Goal: Task Accomplishment & Management: Use online tool/utility

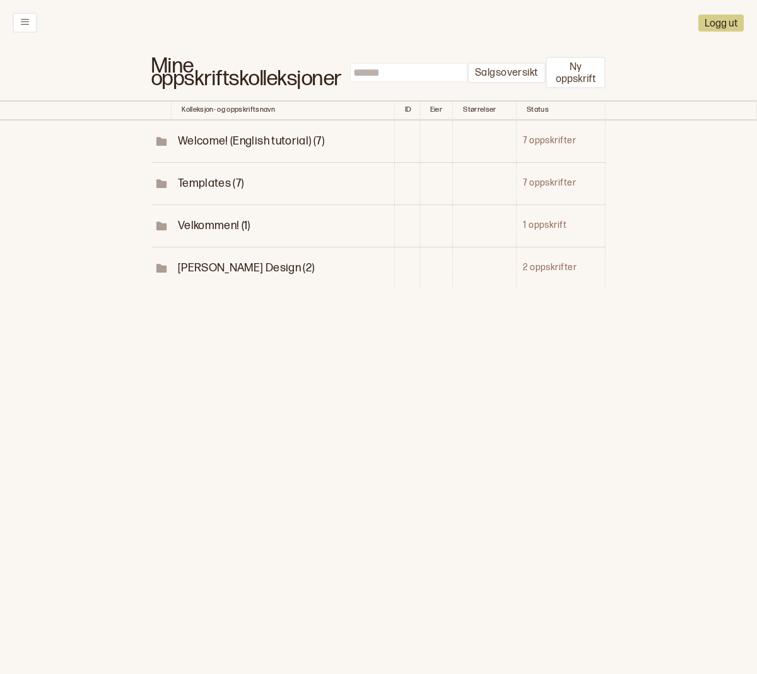
click at [213, 147] on span "Welcome! (English tutorial) (7)" at bounding box center [251, 140] width 146 height 13
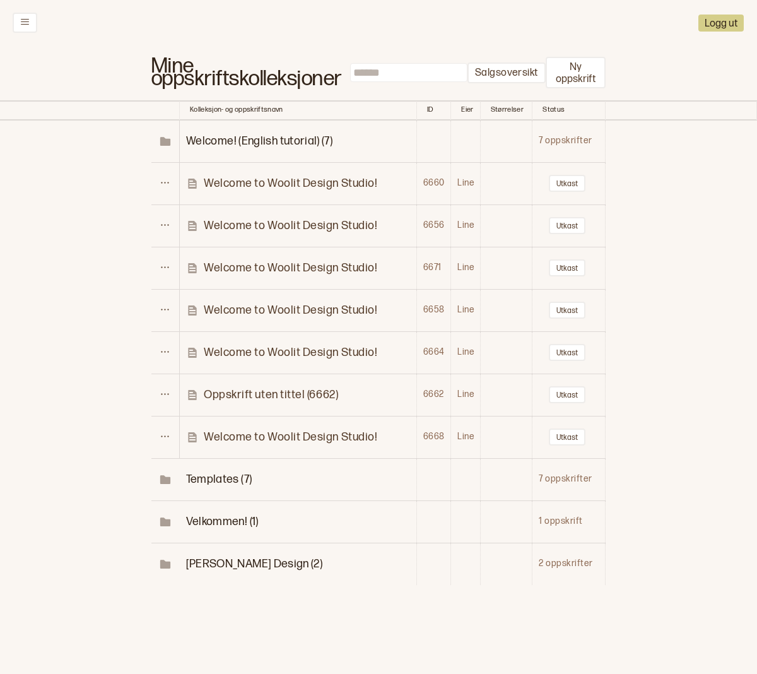
click at [278, 175] on td "Welcome to Woolit Design Studio!" at bounding box center [298, 183] width 237 height 42
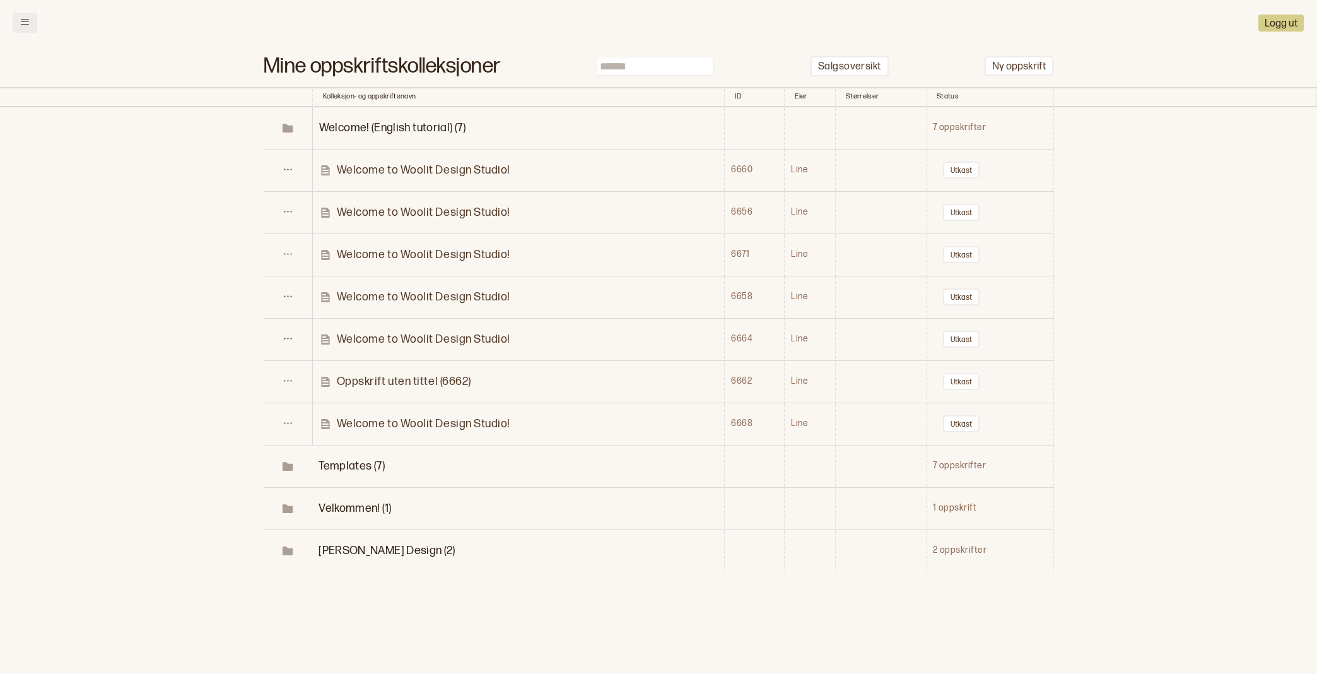
click at [21, 20] on icon at bounding box center [24, 21] width 9 height 9
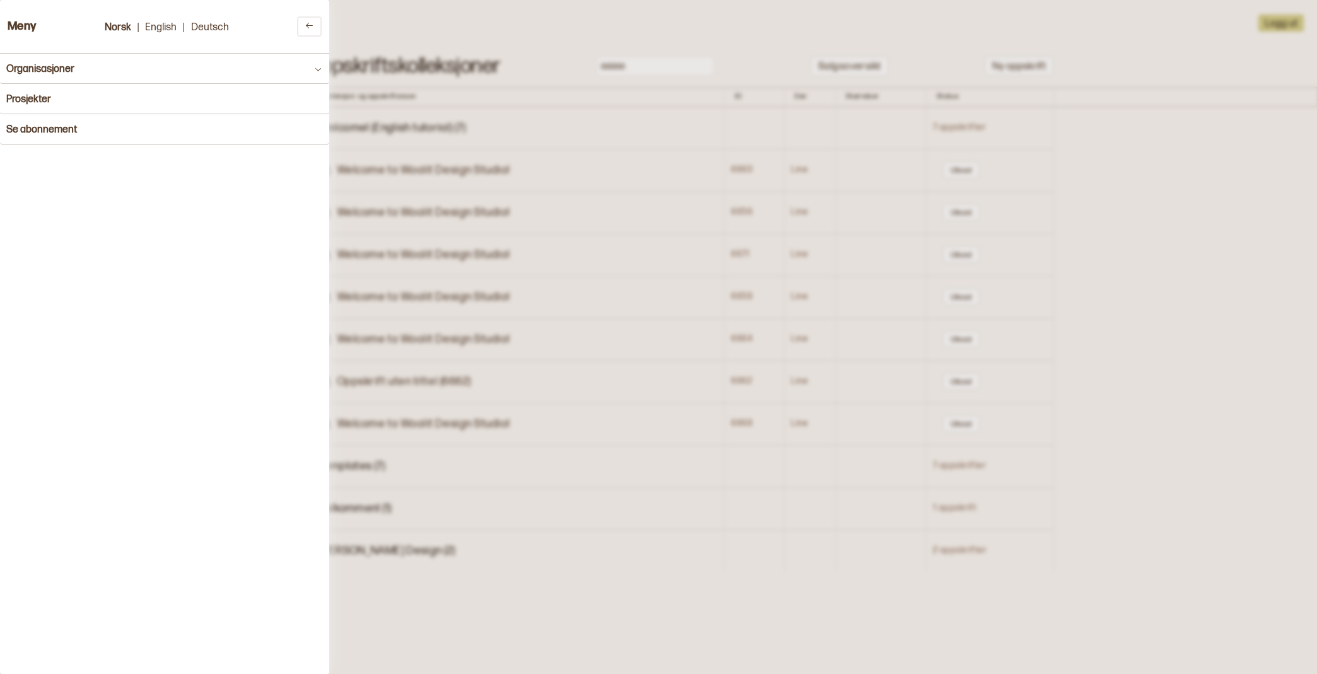
click at [21, 20] on h3 "Meny" at bounding box center [22, 26] width 29 height 13
click at [30, 90] on button "Prosjekter" at bounding box center [164, 99] width 329 height 30
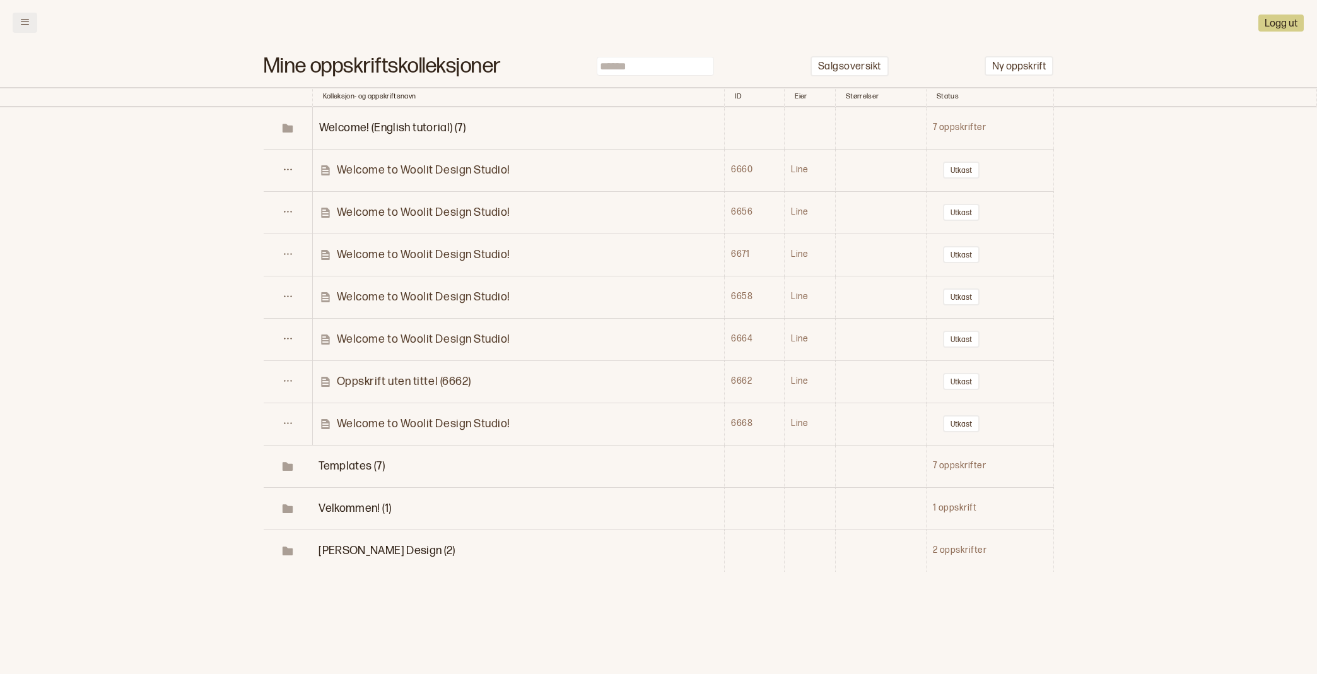
click at [28, 23] on icon at bounding box center [24, 21] width 9 height 9
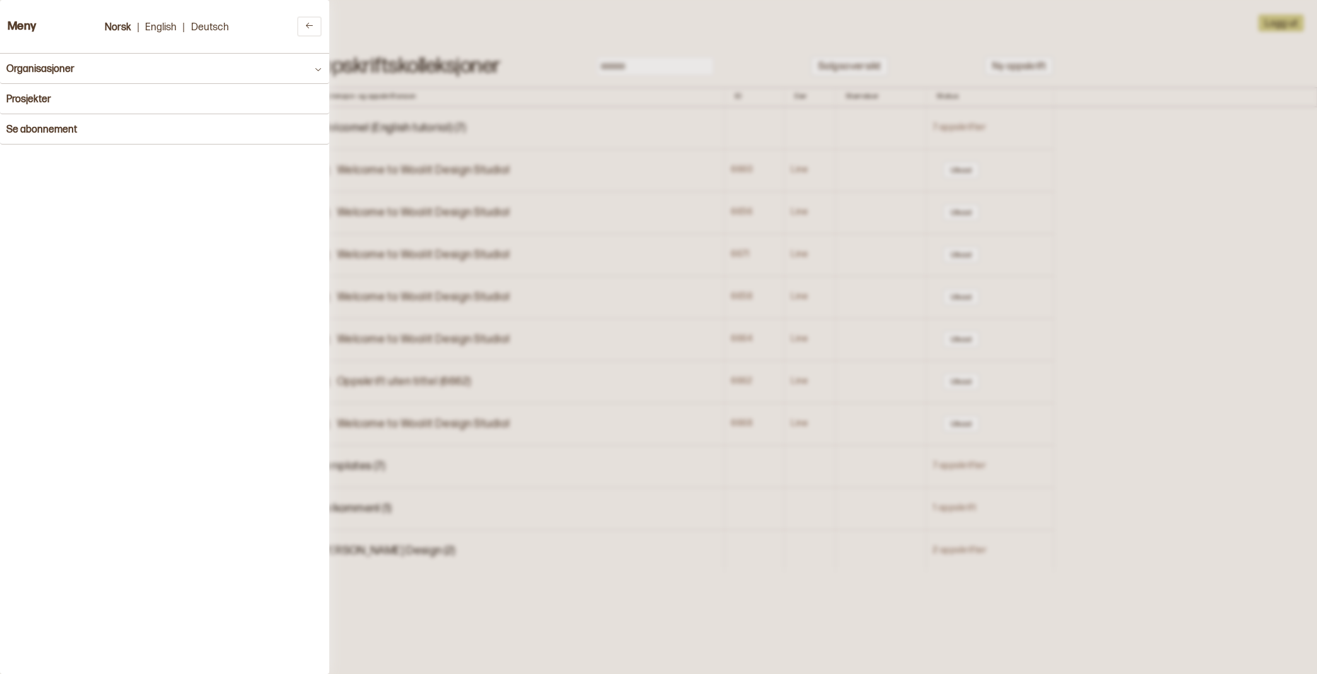
click at [31, 88] on button "Prosjekter" at bounding box center [164, 99] width 329 height 30
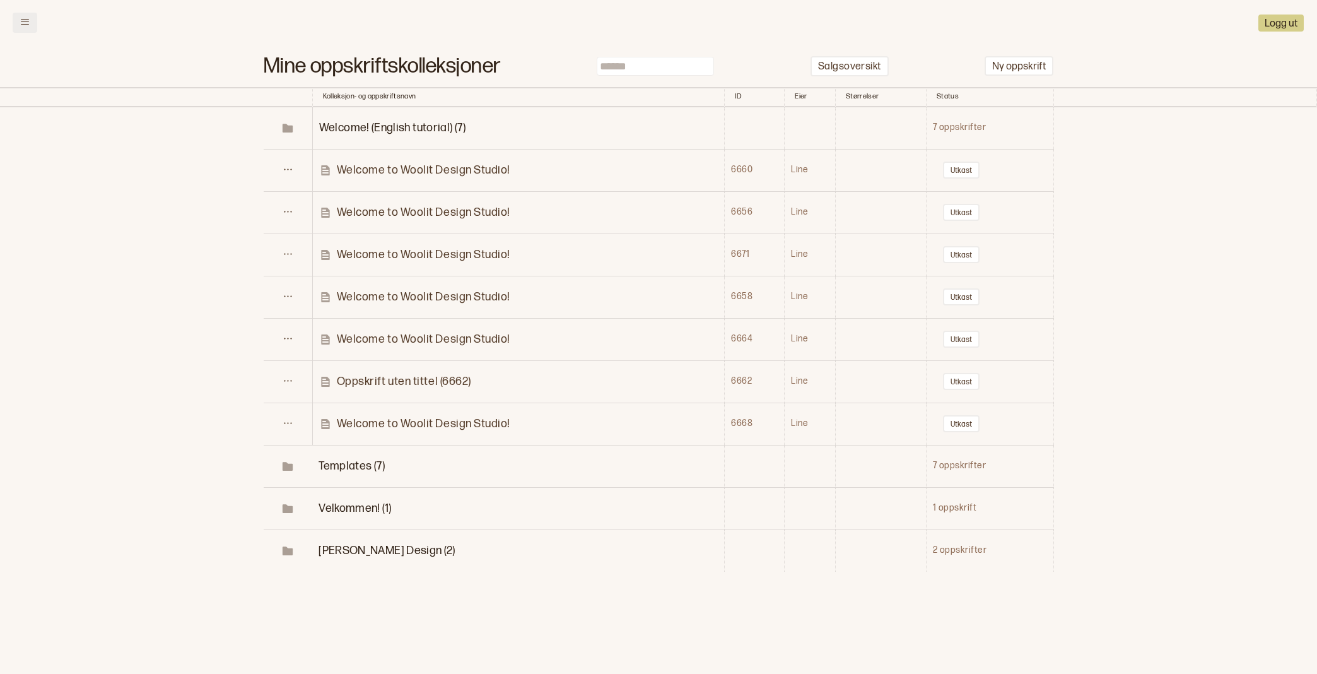
click at [32, 29] on button at bounding box center [25, 23] width 25 height 20
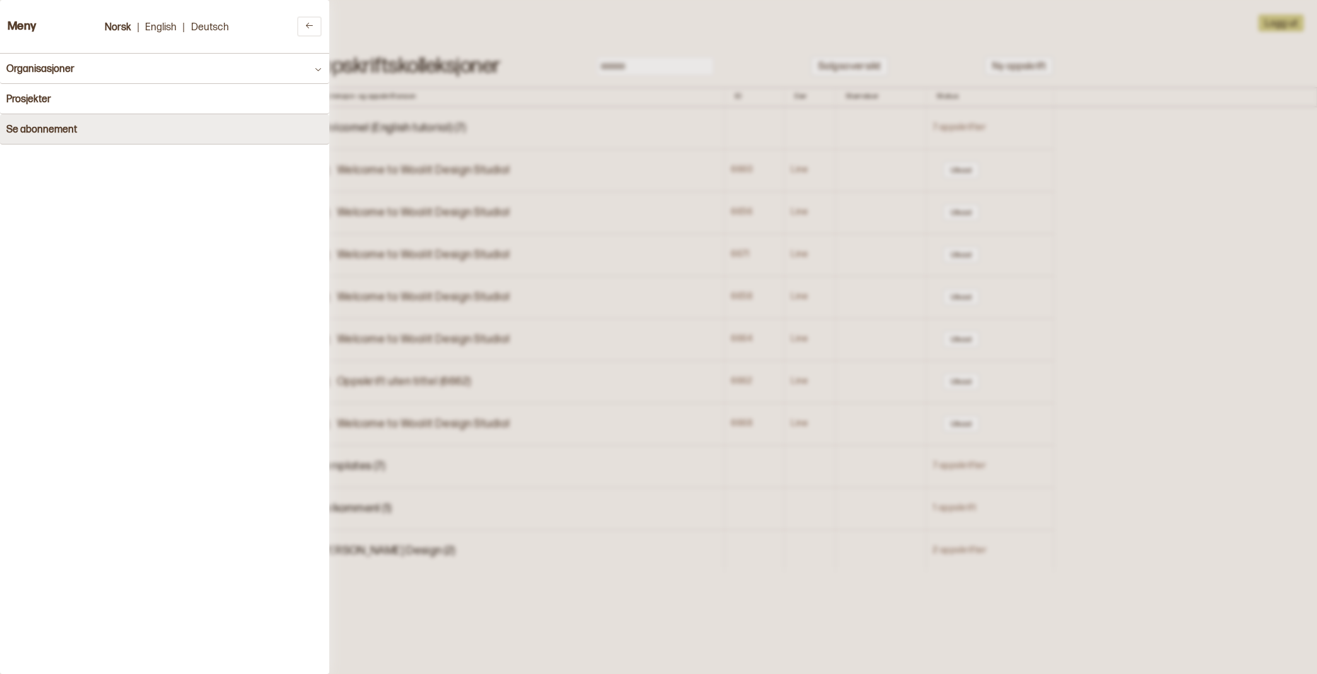
click at [38, 126] on h4 "Se abonnement" at bounding box center [41, 130] width 71 height 12
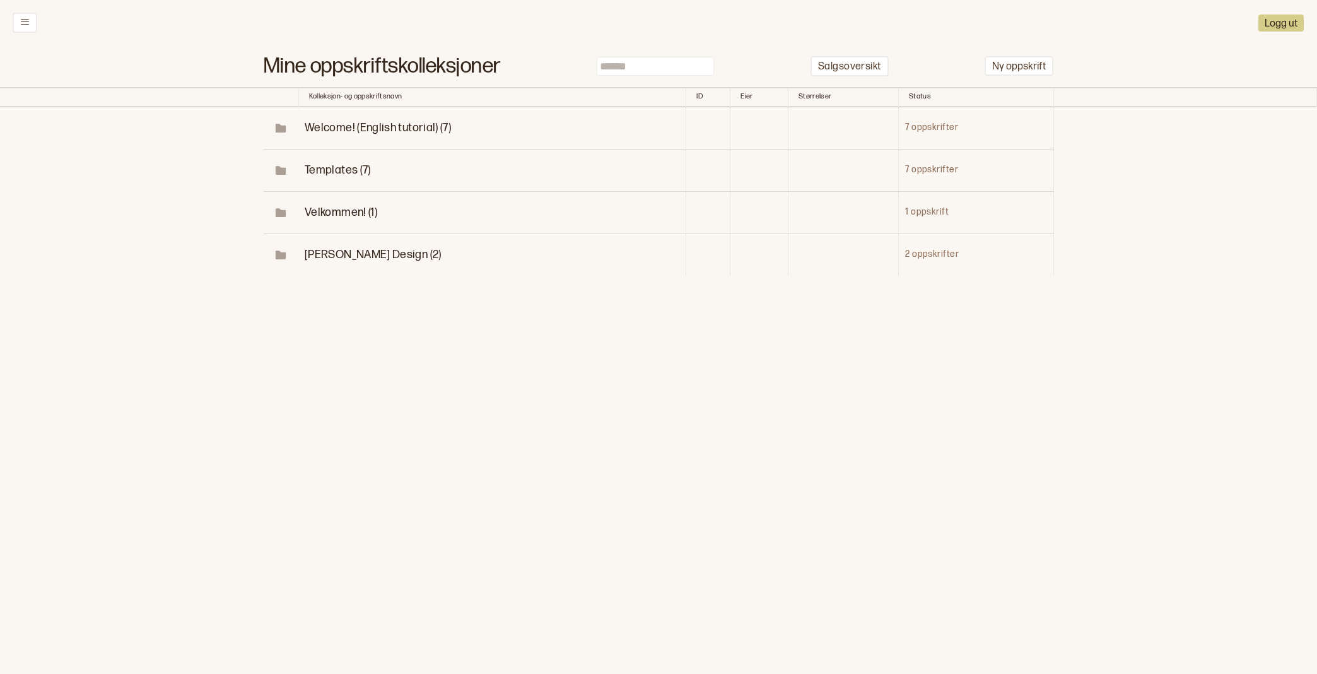
click at [341, 258] on span "[PERSON_NAME] Design (2)" at bounding box center [373, 254] width 137 height 13
click at [361, 295] on p "Snuppa genser" at bounding box center [382, 297] width 78 height 15
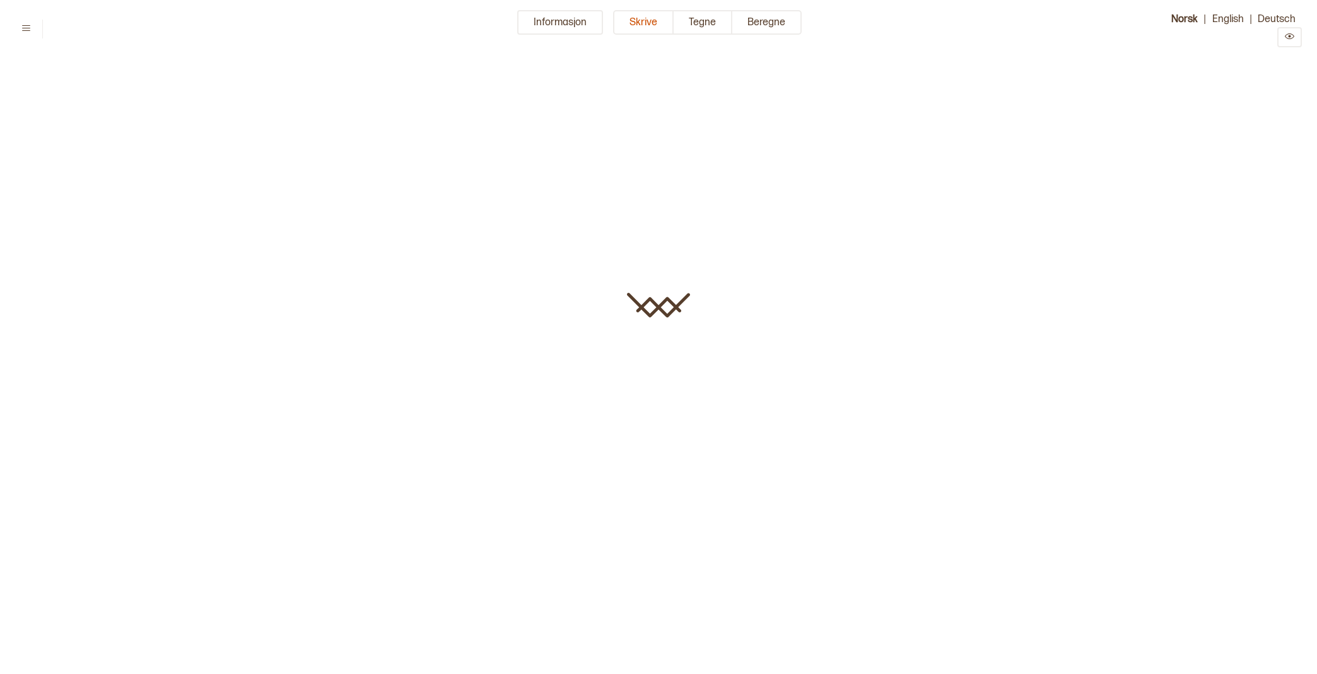
type input "**********"
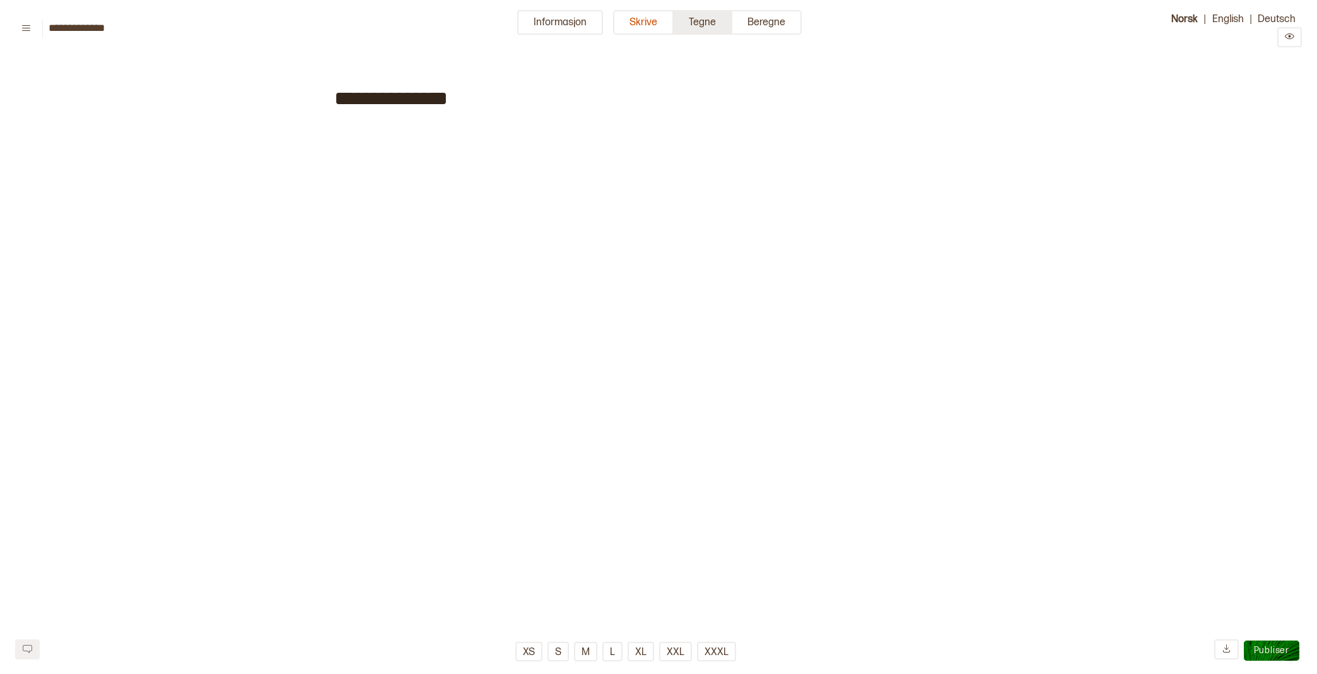
click at [699, 18] on button "Tegne" at bounding box center [703, 22] width 59 height 25
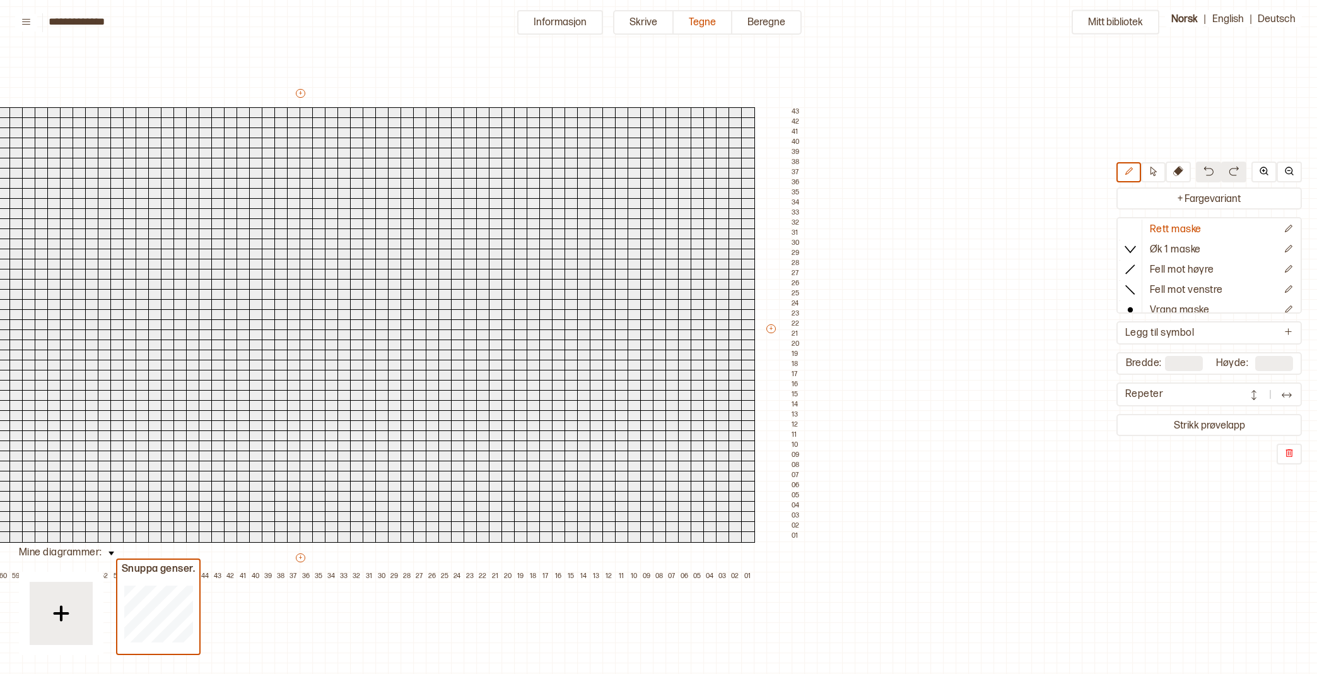
scroll to position [34, 329]
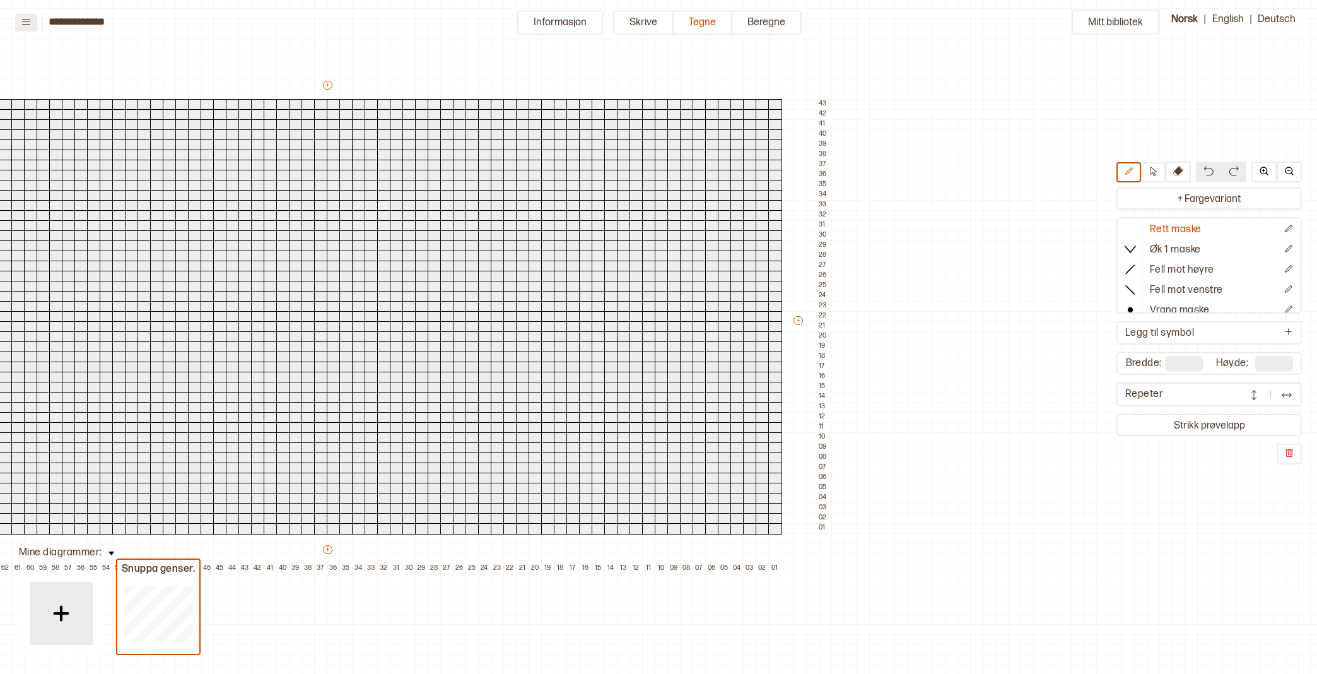
click at [27, 16] on button at bounding box center [26, 23] width 22 height 18
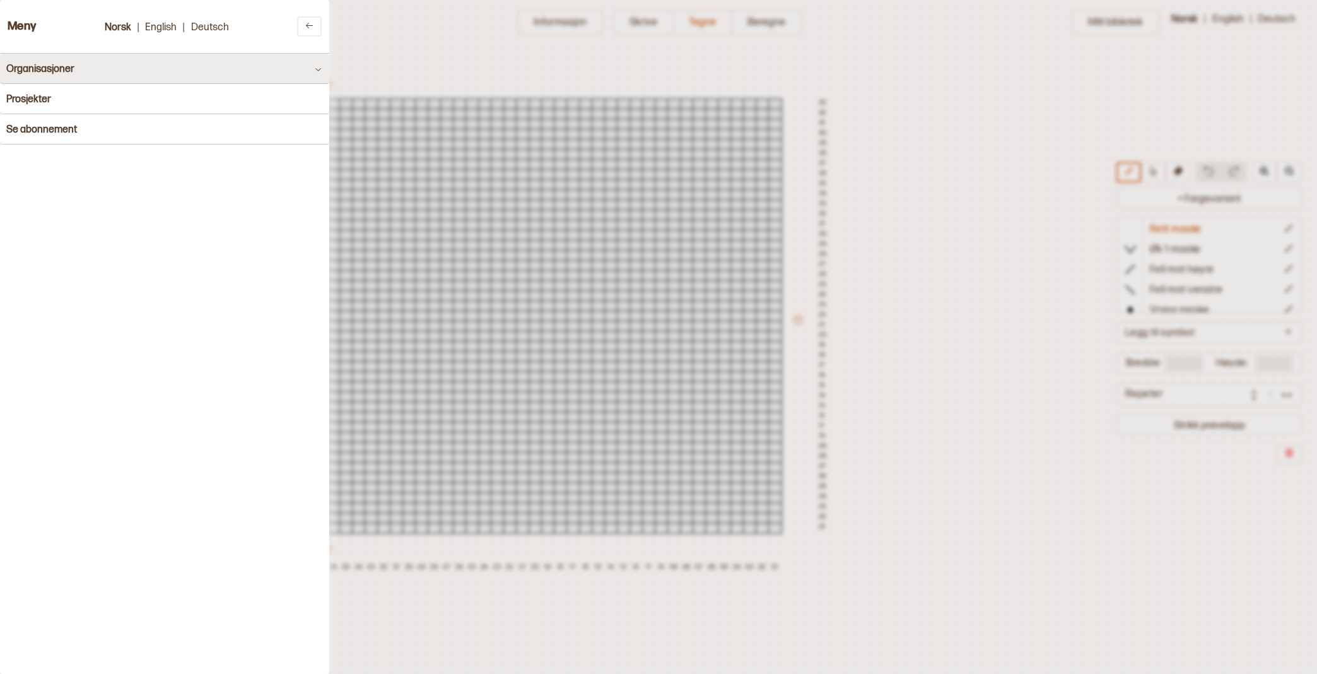
click at [47, 66] on h4 "Organisasjoner" at bounding box center [40, 69] width 68 height 12
drag, startPoint x: 999, startPoint y: 233, endPoint x: 1000, endPoint y: 225, distance: 7.7
click at [999, 232] on div at bounding box center [658, 337] width 1317 height 674
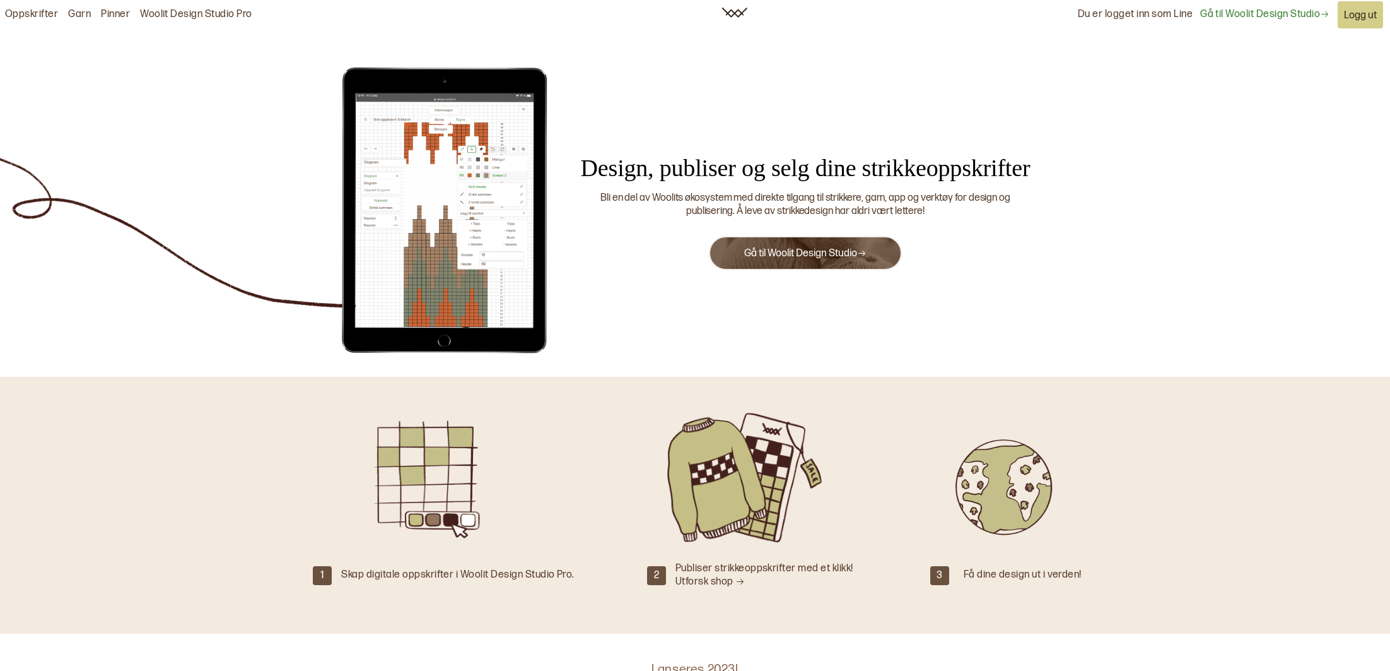
click at [814, 264] on button "Gå til Woolit Design Studio" at bounding box center [805, 253] width 193 height 34
click at [802, 249] on link "Gå til Woolit Design Studio" at bounding box center [805, 253] width 122 height 12
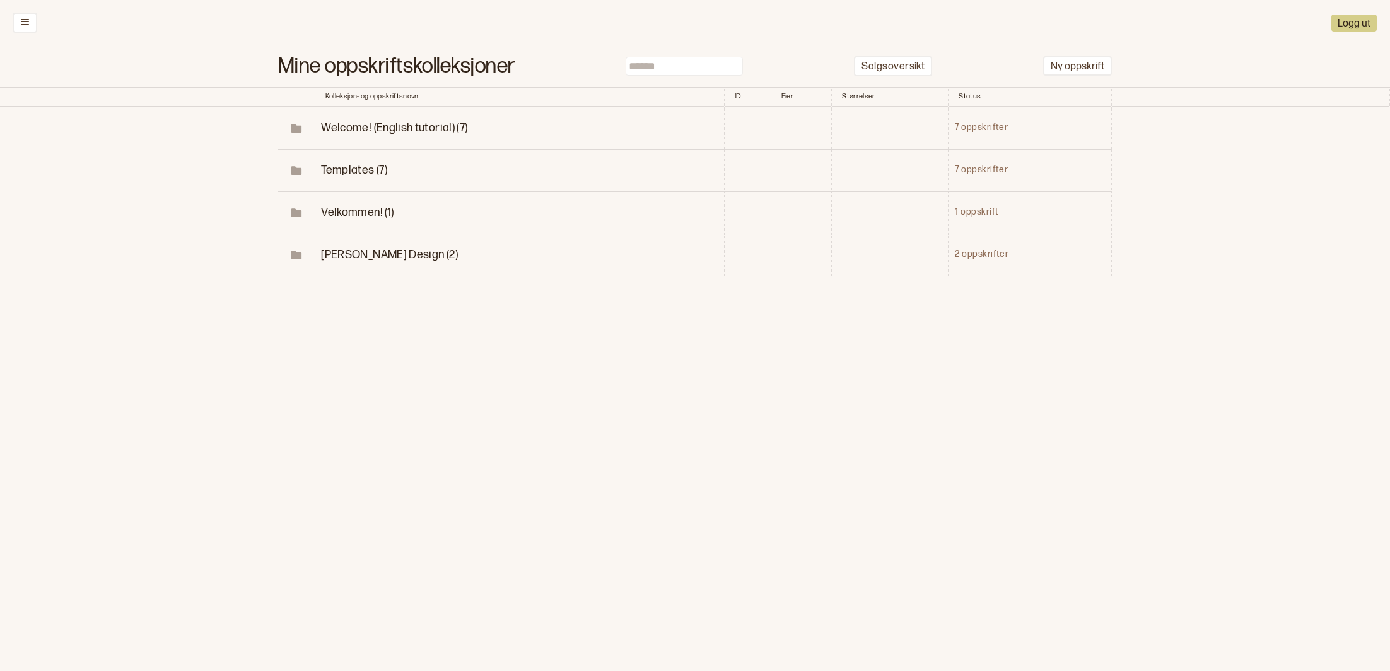
click at [330, 254] on span "Olivia Design (2)" at bounding box center [389, 254] width 137 height 13
click at [392, 291] on p "Snuppa genser" at bounding box center [400, 297] width 78 height 15
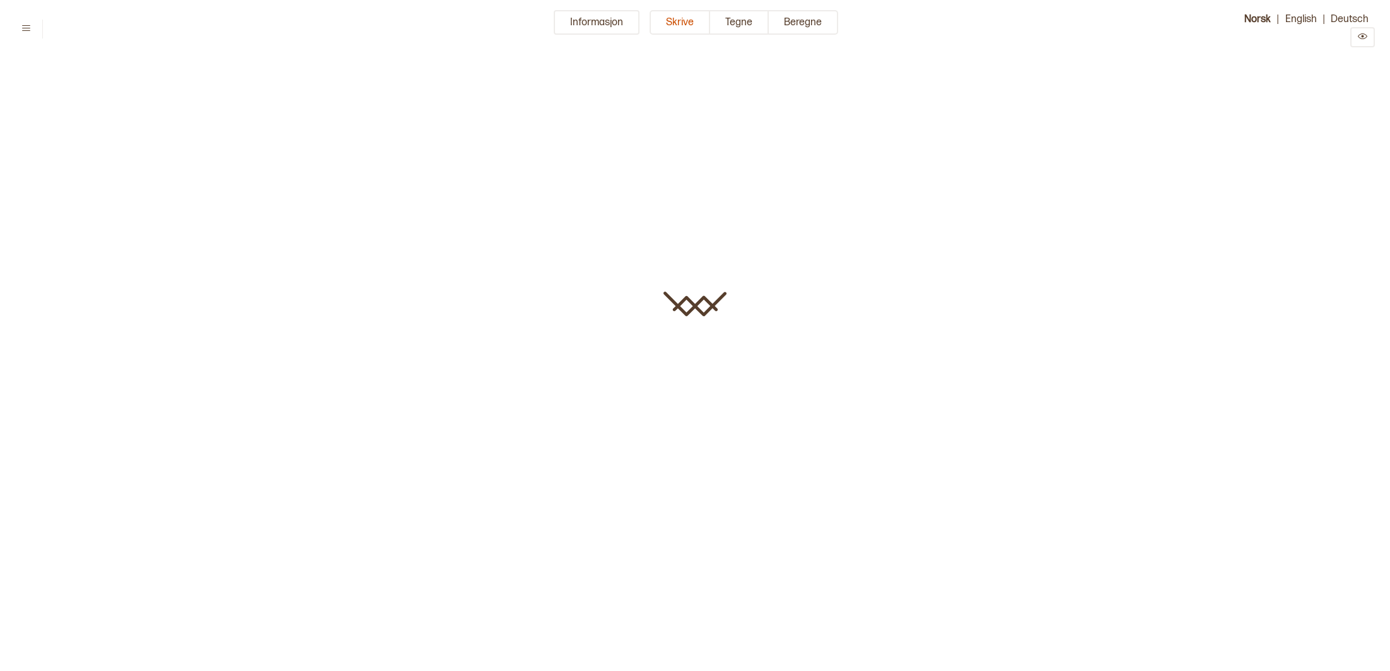
type input "**********"
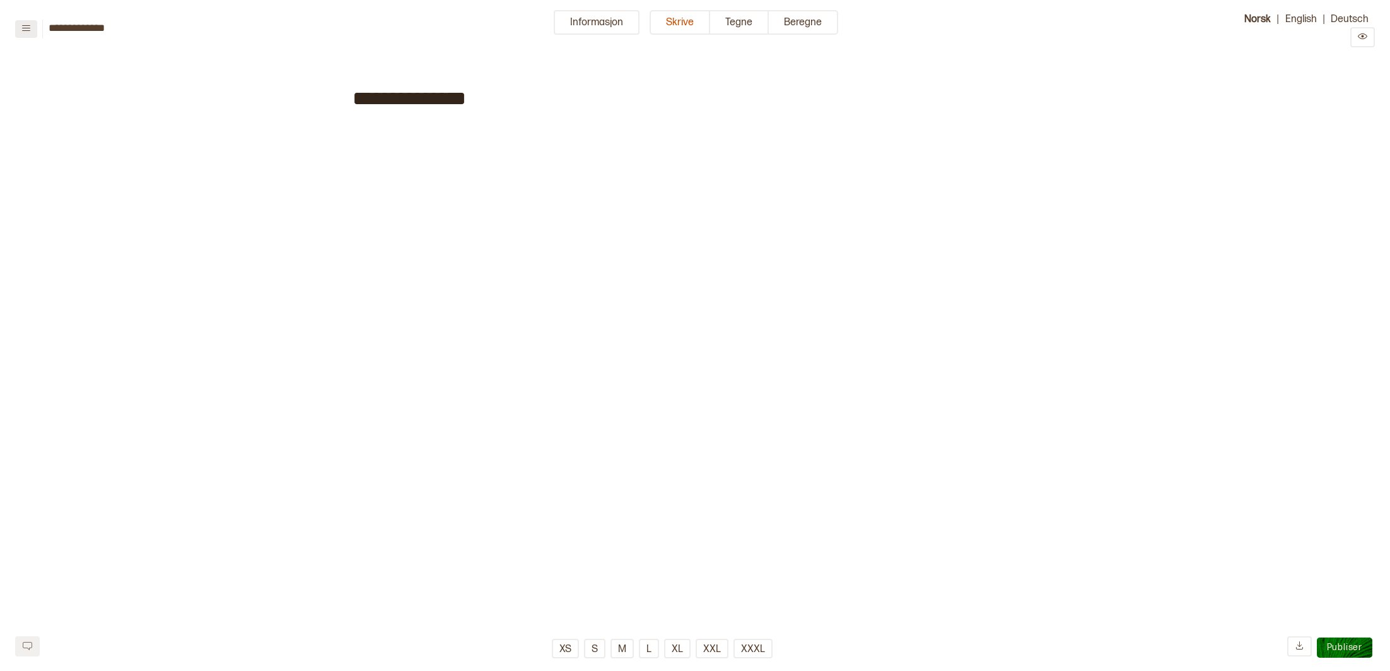
click at [22, 21] on button at bounding box center [26, 29] width 22 height 18
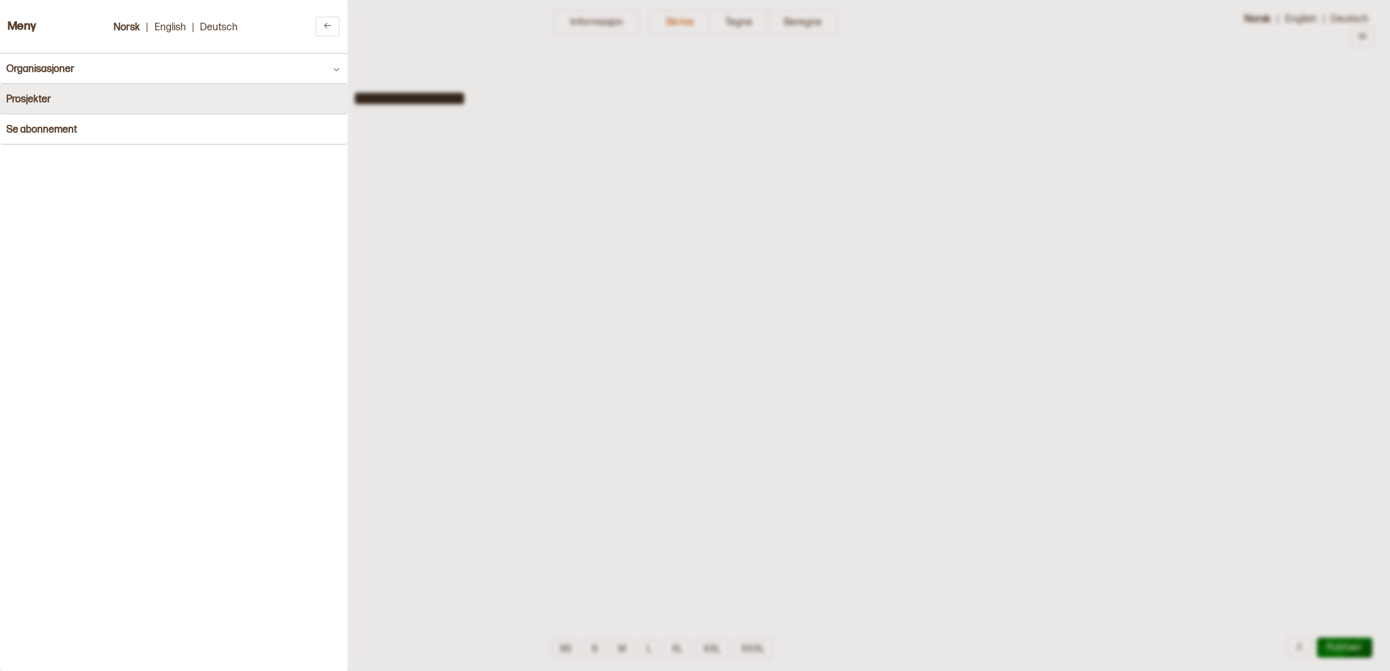
click at [63, 102] on button "Prosjekter" at bounding box center [174, 99] width 348 height 30
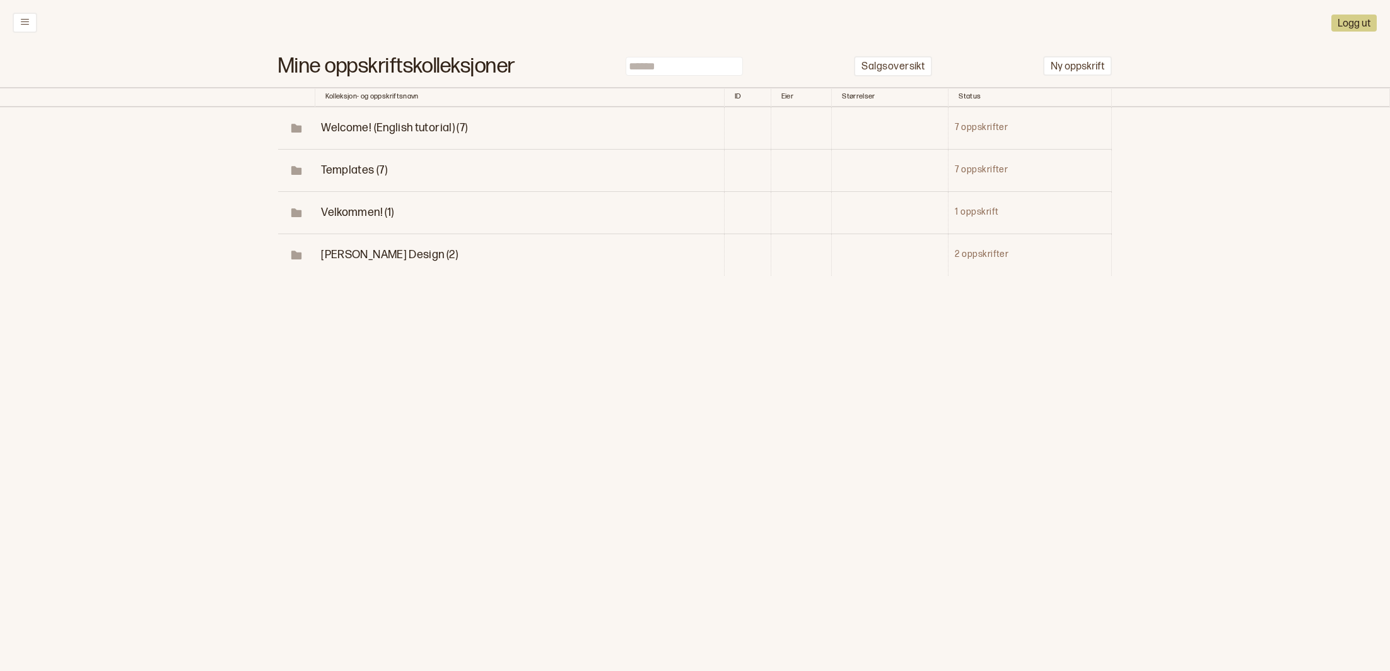
click at [359, 242] on td "Olivia Design (2)" at bounding box center [519, 254] width 409 height 42
click at [375, 252] on span "Olivia Design (2)" at bounding box center [389, 254] width 137 height 13
click at [377, 340] on p "Snuppa genser" at bounding box center [400, 339] width 78 height 15
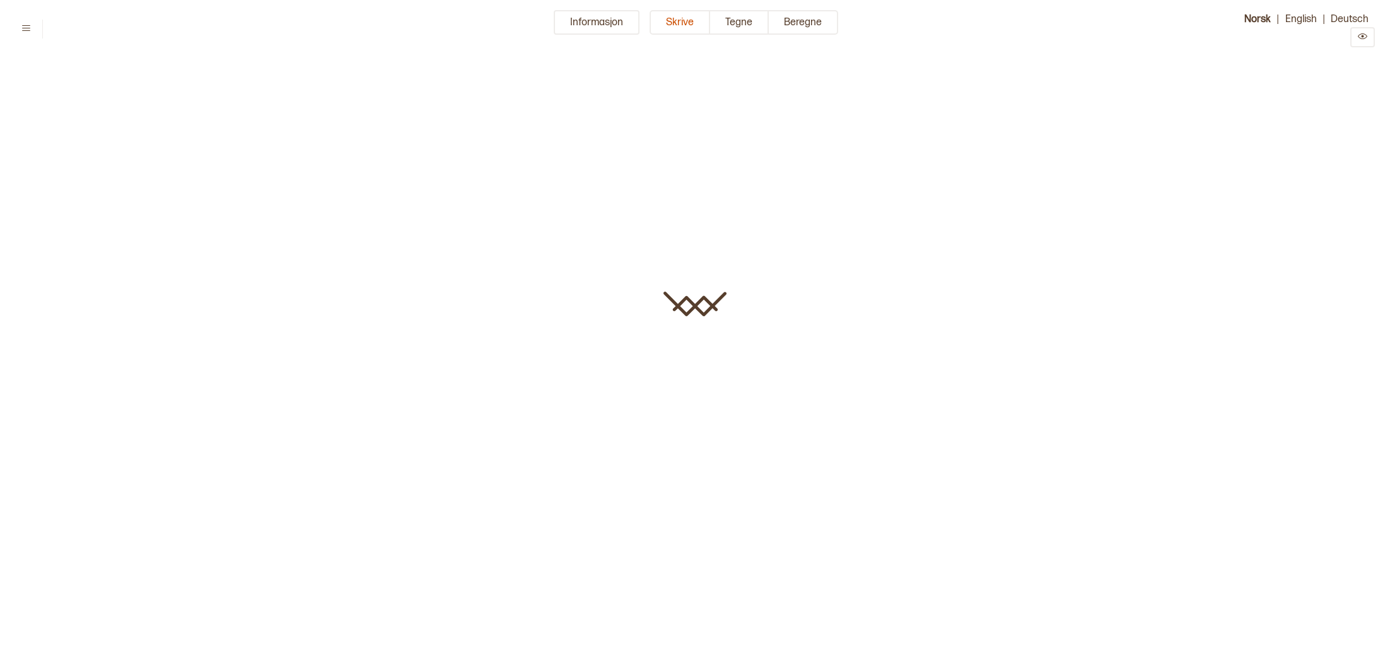
type input "**********"
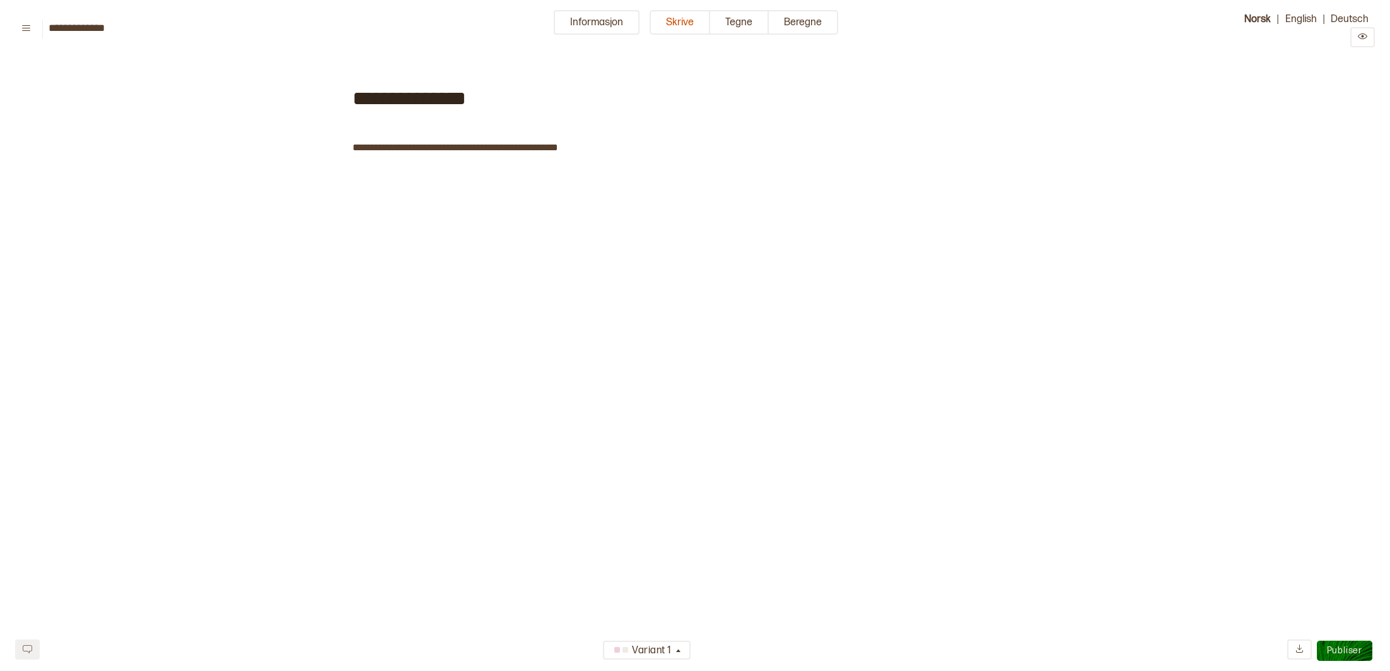
click at [15, 21] on html "**********" at bounding box center [695, 258] width 1390 height 517
click at [17, 23] on button at bounding box center [26, 29] width 22 height 18
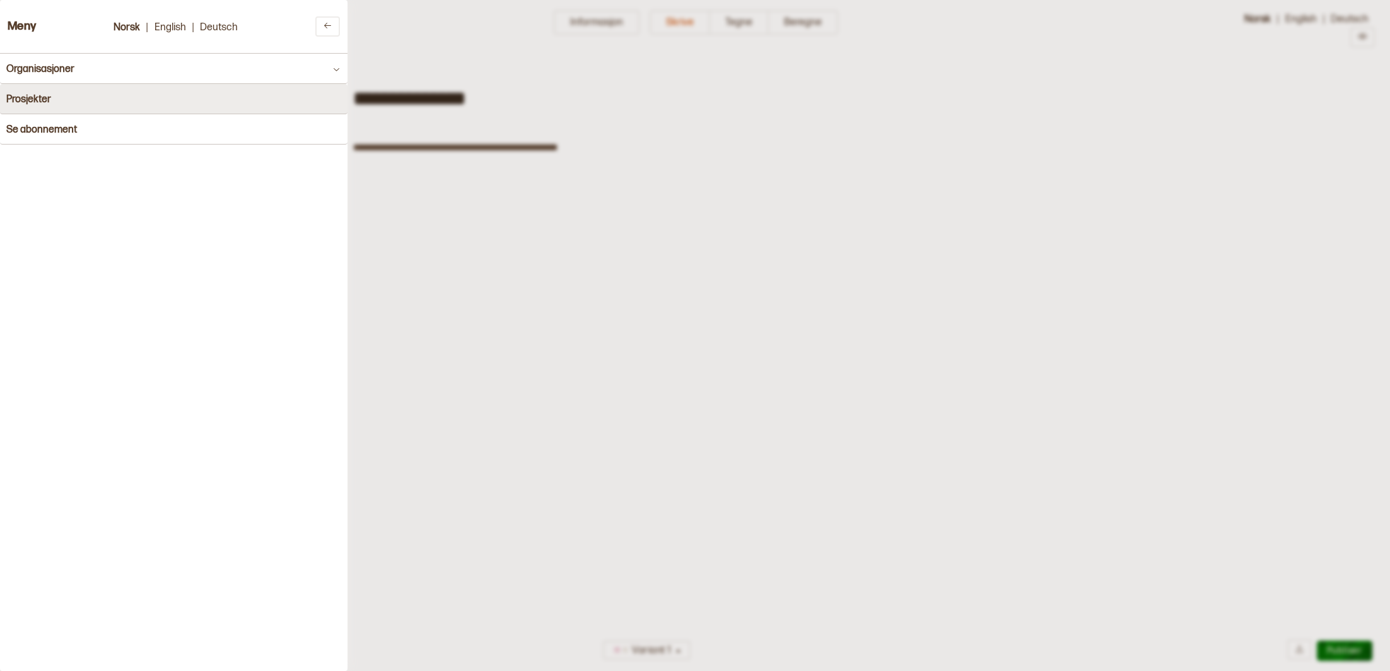
click at [178, 91] on button "Prosjekter" at bounding box center [174, 99] width 348 height 30
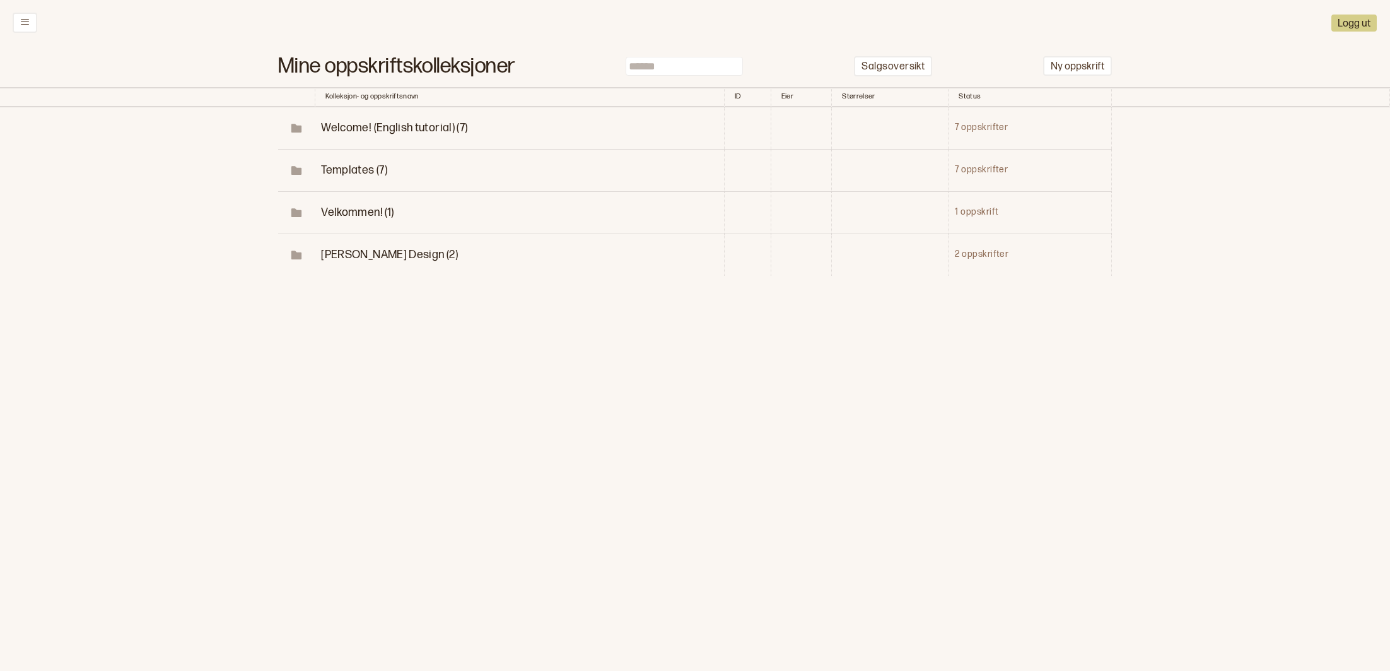
click at [370, 173] on span "Templates (7)" at bounding box center [354, 169] width 66 height 13
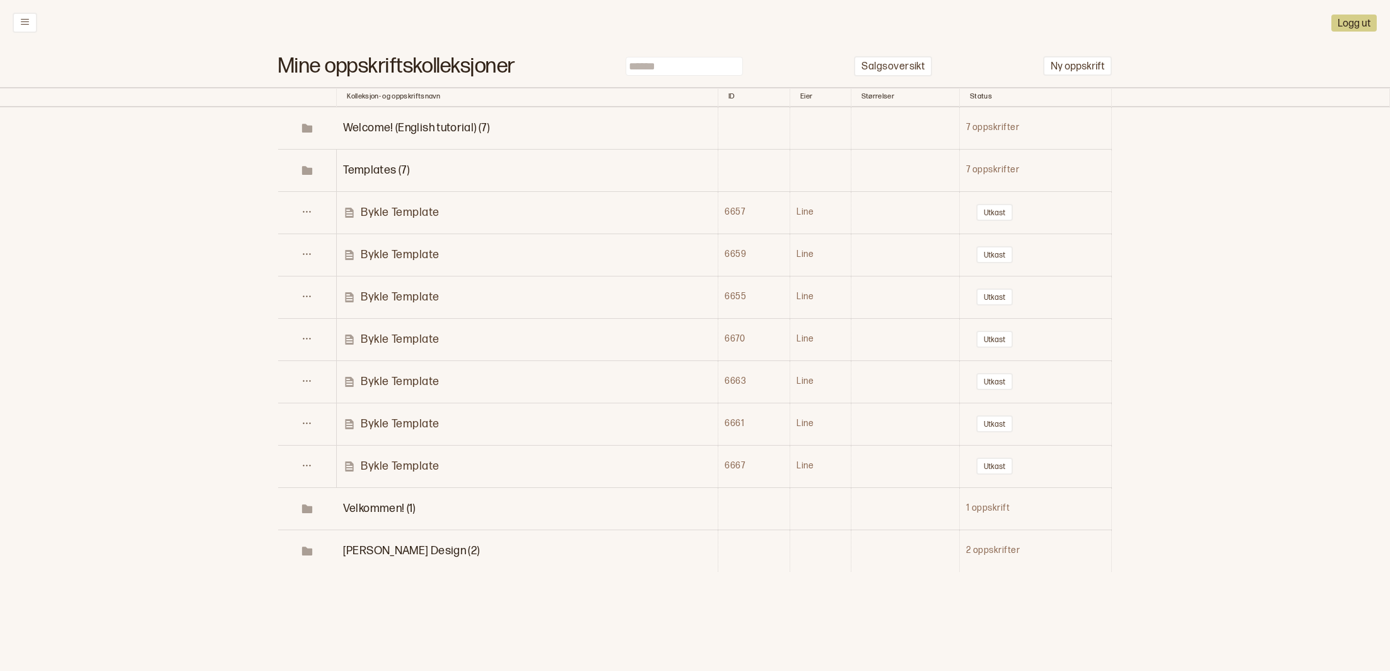
click at [371, 501] on span "Velkommen! (1)" at bounding box center [379, 507] width 73 height 13
click at [423, 124] on span "Welcome! (English tutorial) (7)" at bounding box center [416, 127] width 146 height 13
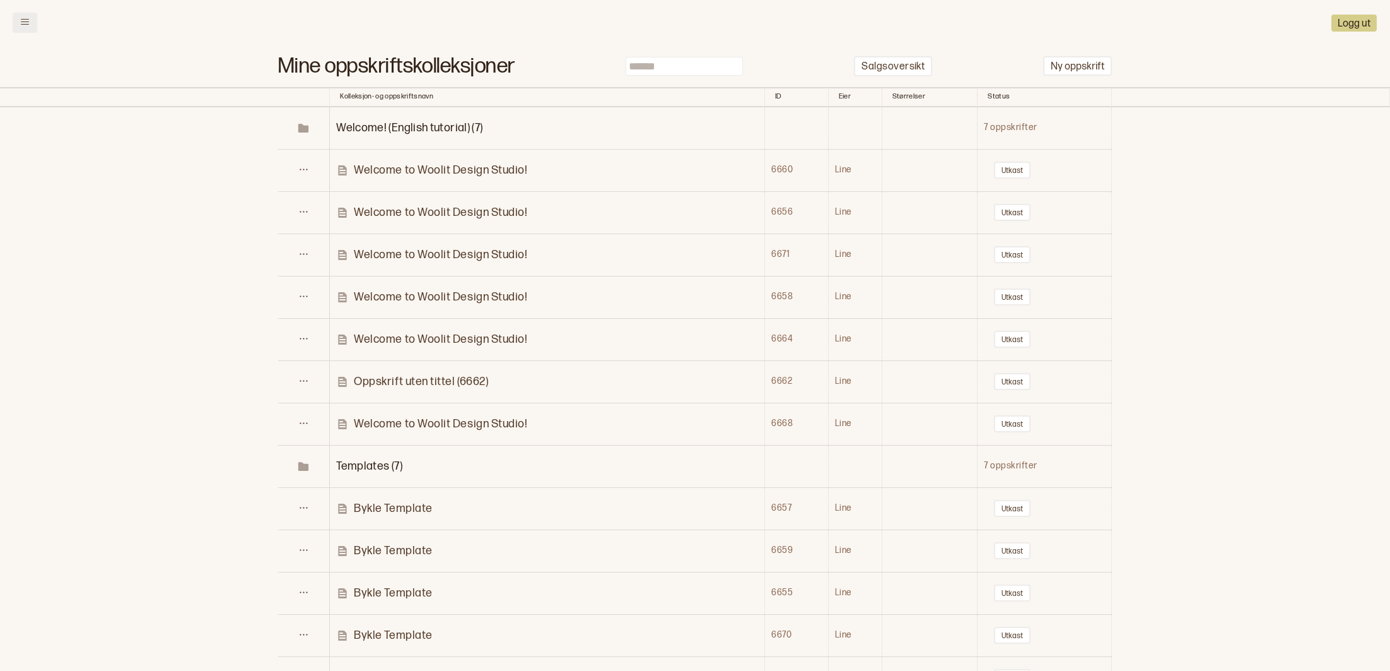
click at [14, 13] on button at bounding box center [25, 23] width 25 height 20
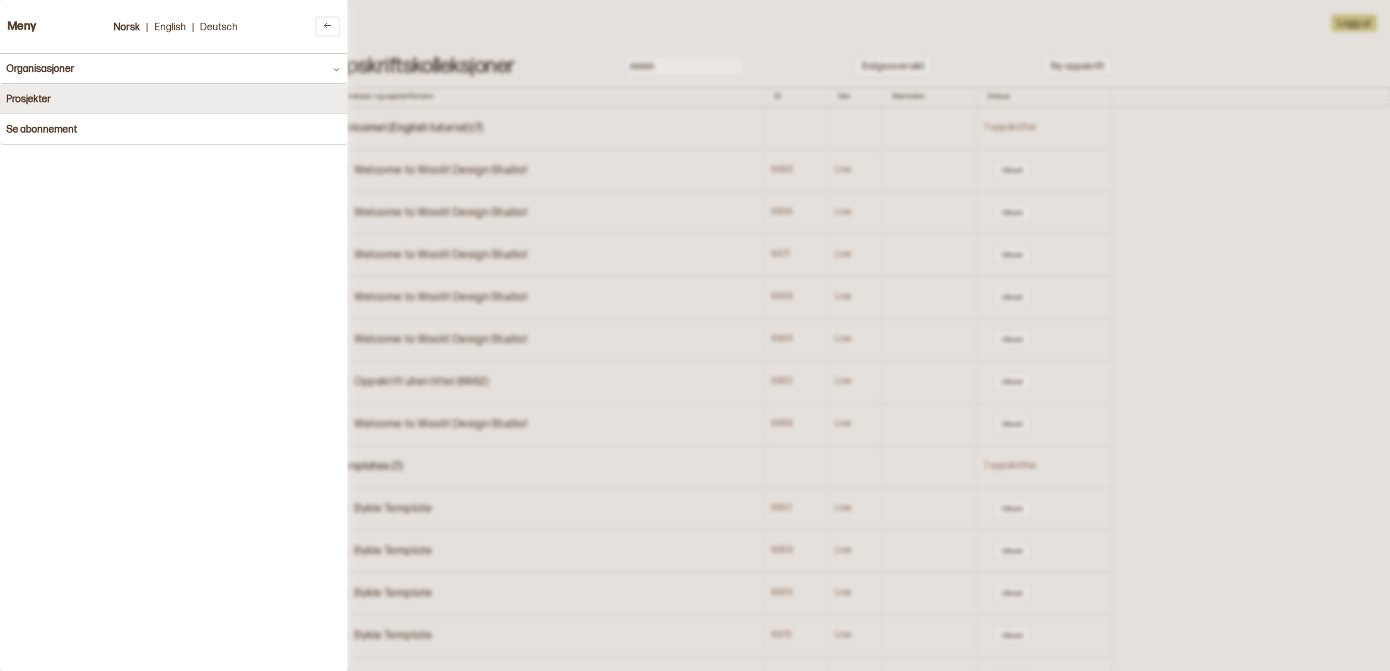
click at [90, 102] on button "Prosjekter" at bounding box center [174, 99] width 348 height 30
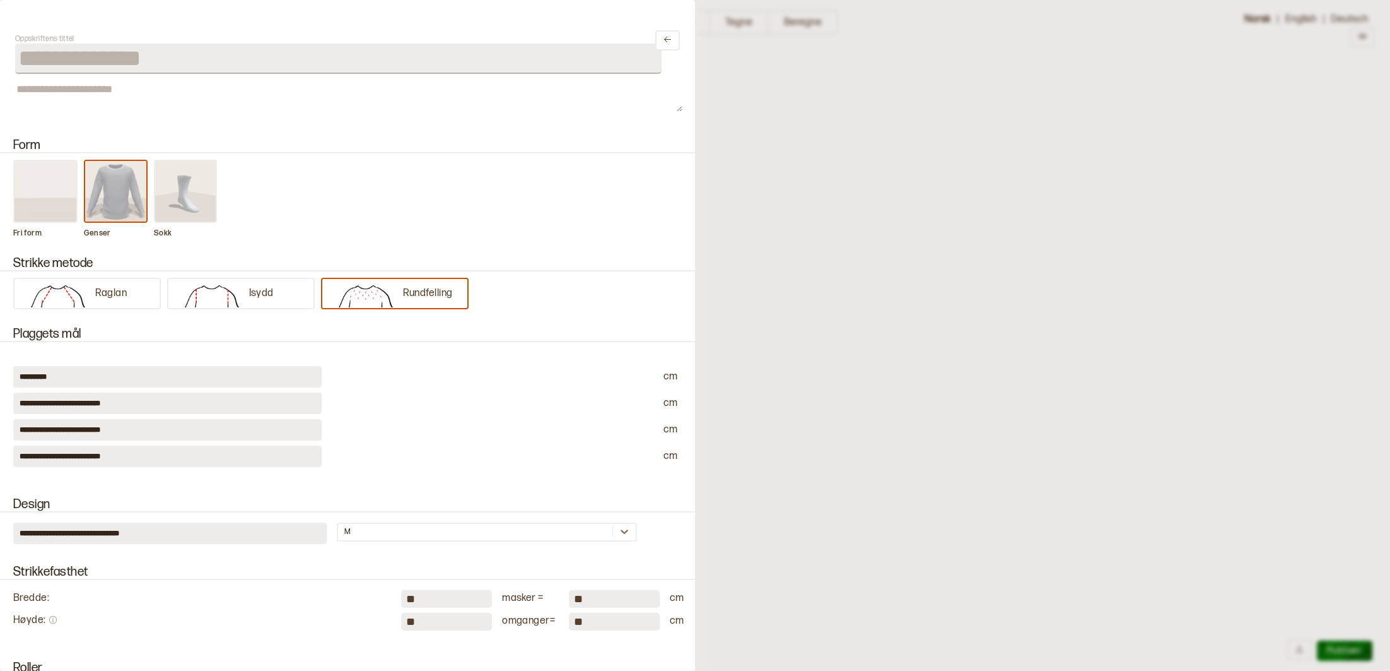
scroll to position [1294, 0]
